Goal: Use online tool/utility: Utilize a website feature to perform a specific function

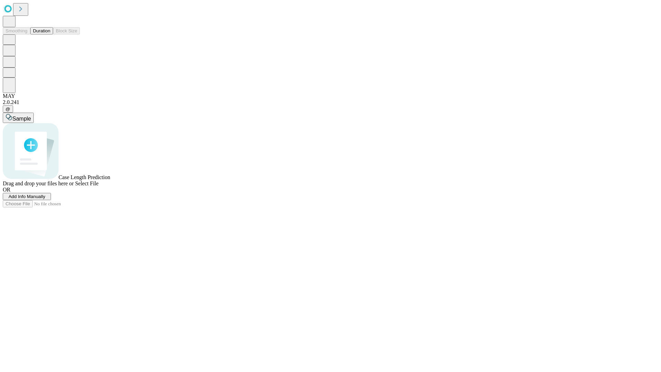
click at [50, 34] on button "Duration" at bounding box center [41, 30] width 23 height 7
click at [45, 199] on span "Add Info Manually" at bounding box center [27, 196] width 37 height 5
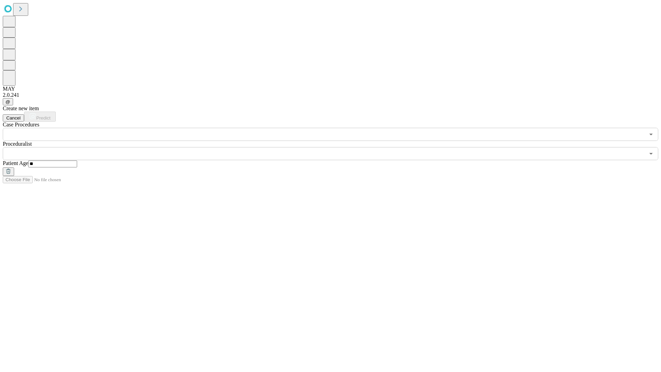
type input "**"
click at [335, 147] on input "text" at bounding box center [324, 153] width 642 height 13
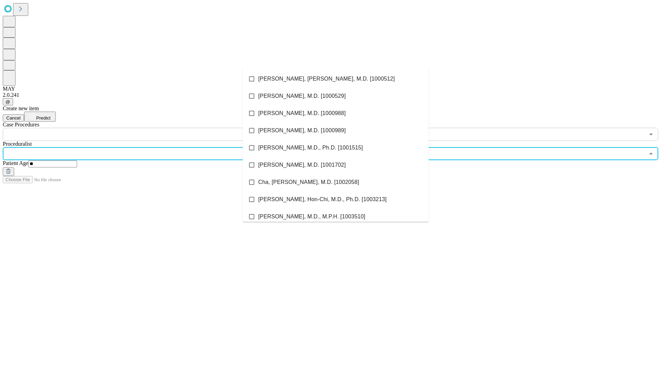
click at [336, 79] on li "[PERSON_NAME], [PERSON_NAME], M.D. [1000512]" at bounding box center [336, 78] width 186 height 17
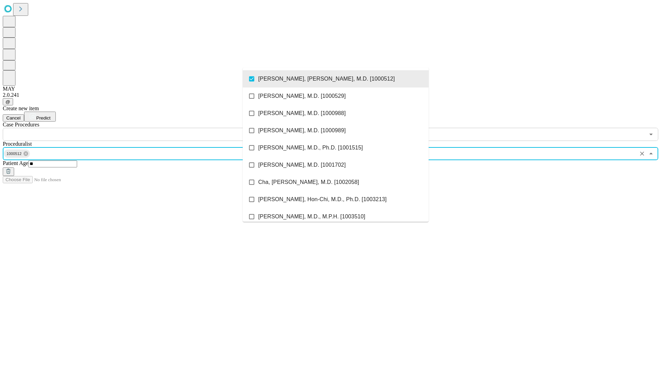
click at [145, 128] on input "text" at bounding box center [324, 134] width 642 height 13
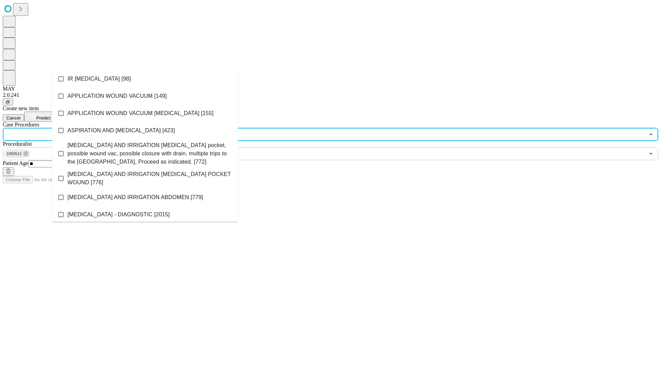
click at [145, 79] on li "IR [MEDICAL_DATA] [98]" at bounding box center [145, 78] width 186 height 17
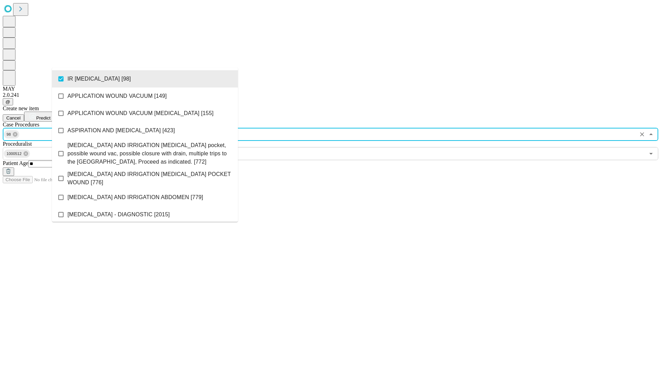
click at [50, 115] on span "Predict" at bounding box center [43, 117] width 14 height 5
